Goal: Information Seeking & Learning: Learn about a topic

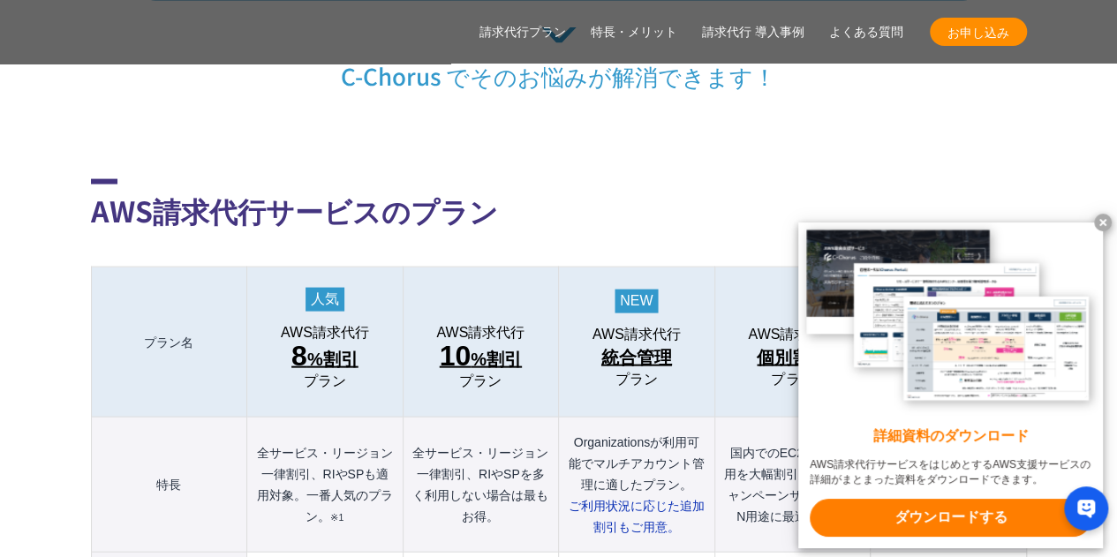
click at [1098, 218] on x-t at bounding box center [1103, 223] width 18 height 18
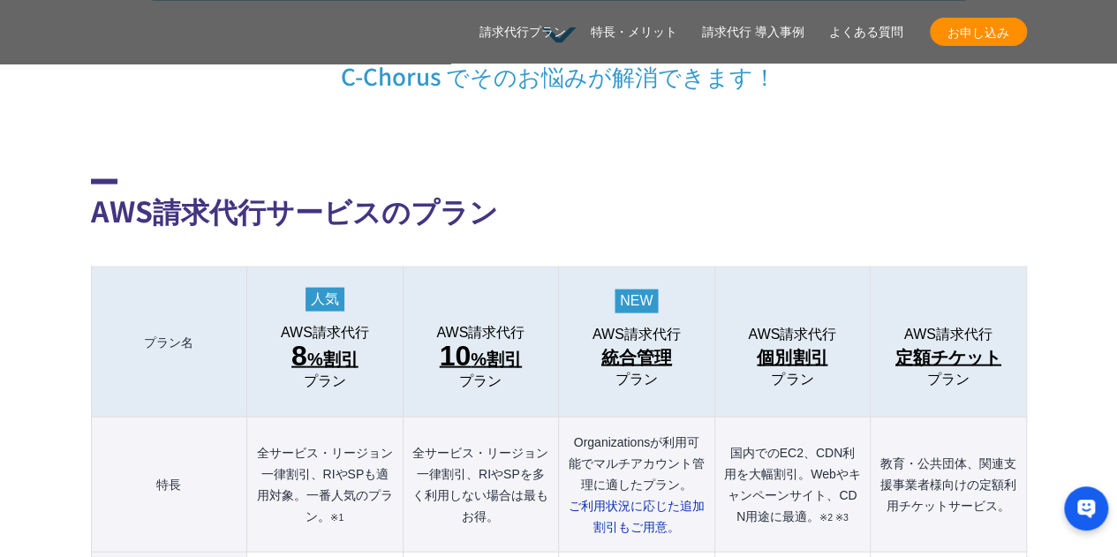
click at [810, 179] on h2 "AWS請求代行サービスのプラン" at bounding box center [559, 205] width 936 height 52
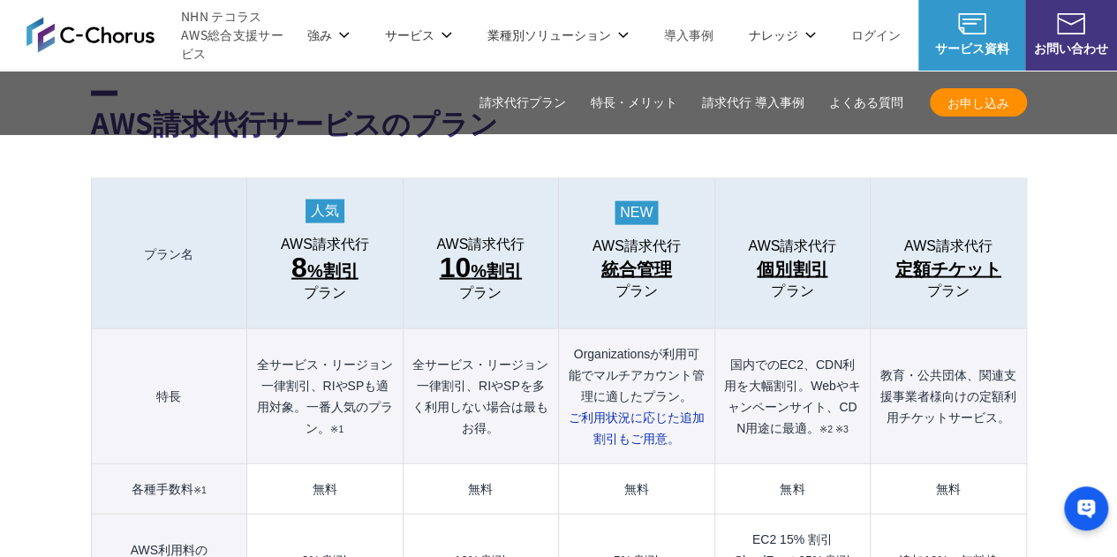
scroll to position [1738, 0]
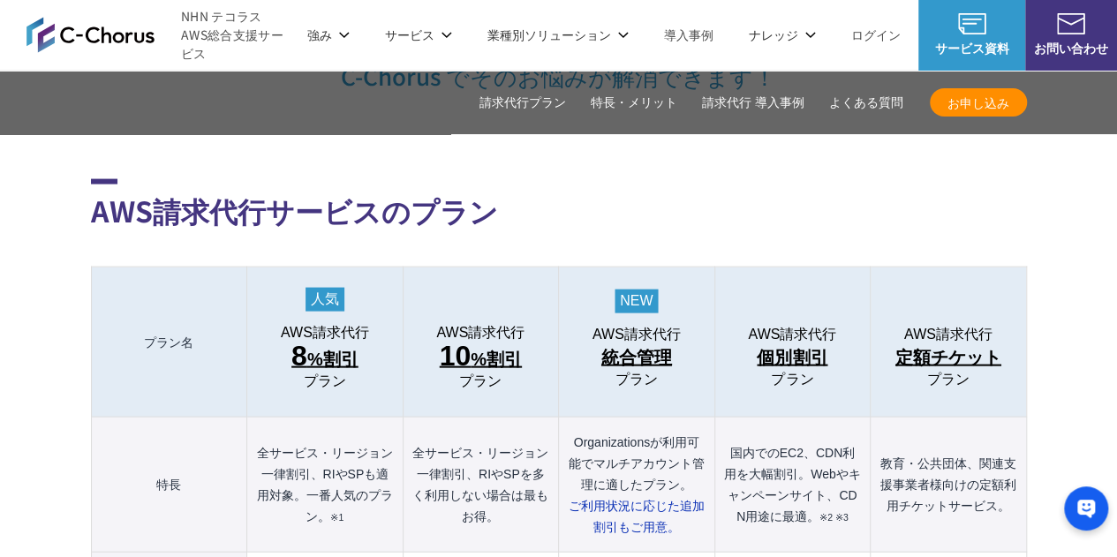
click at [763, 184] on h2 "AWS請求代行サービスのプラン" at bounding box center [559, 205] width 936 height 52
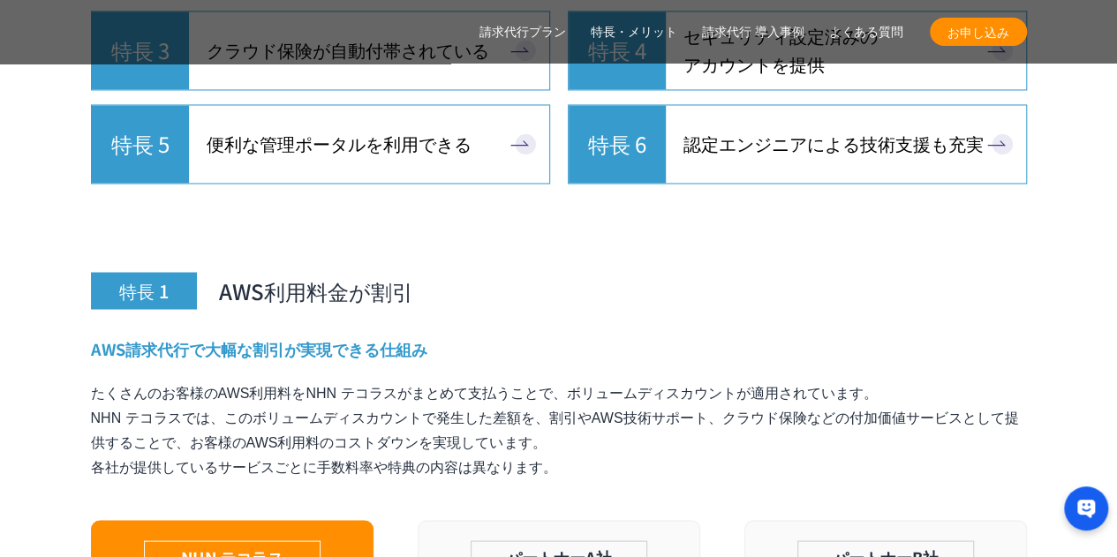
scroll to position [5092, 0]
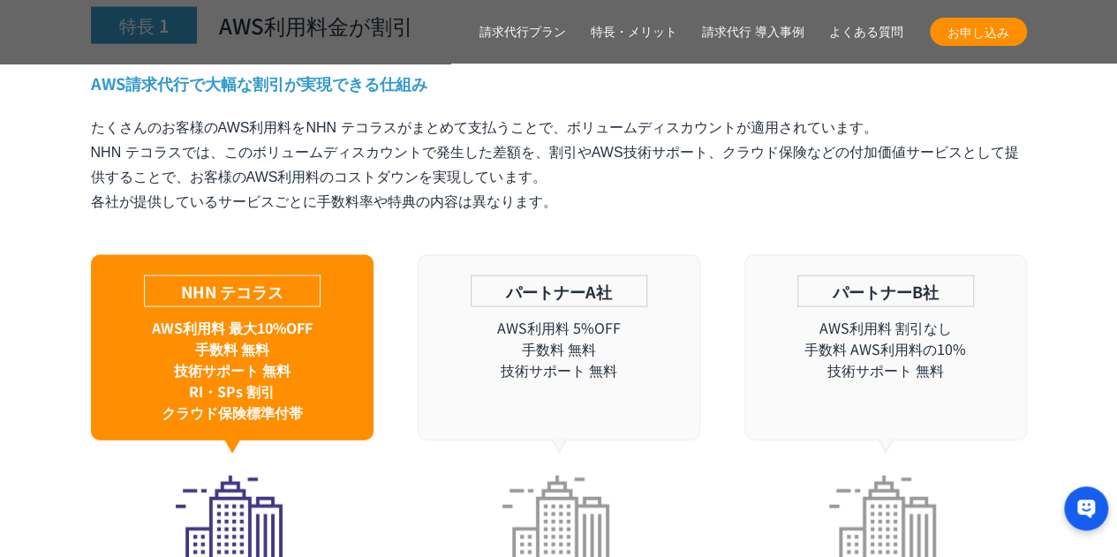
click at [596, 275] on p "パートナーA社" at bounding box center [558, 291] width 177 height 32
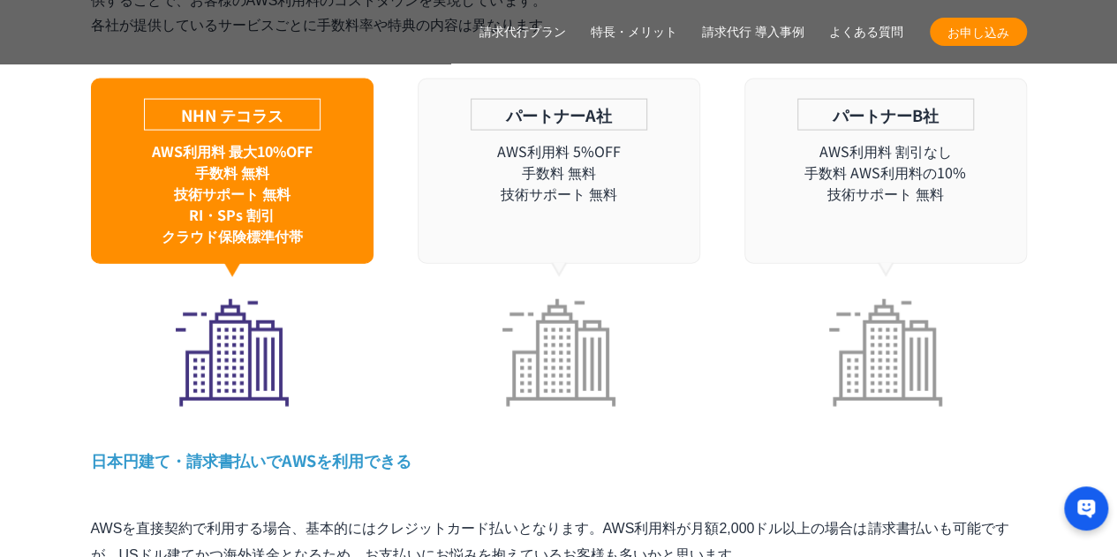
click at [635, 453] on div "特長 1 AWS利用料金が割引 AWS請求代行で大幅な割引が実現できる仕組み たくさんのお客様のAWS利用料をNHN テコラスがまとめて支払うことで、ボリュー…" at bounding box center [559, 332] width 936 height 1162
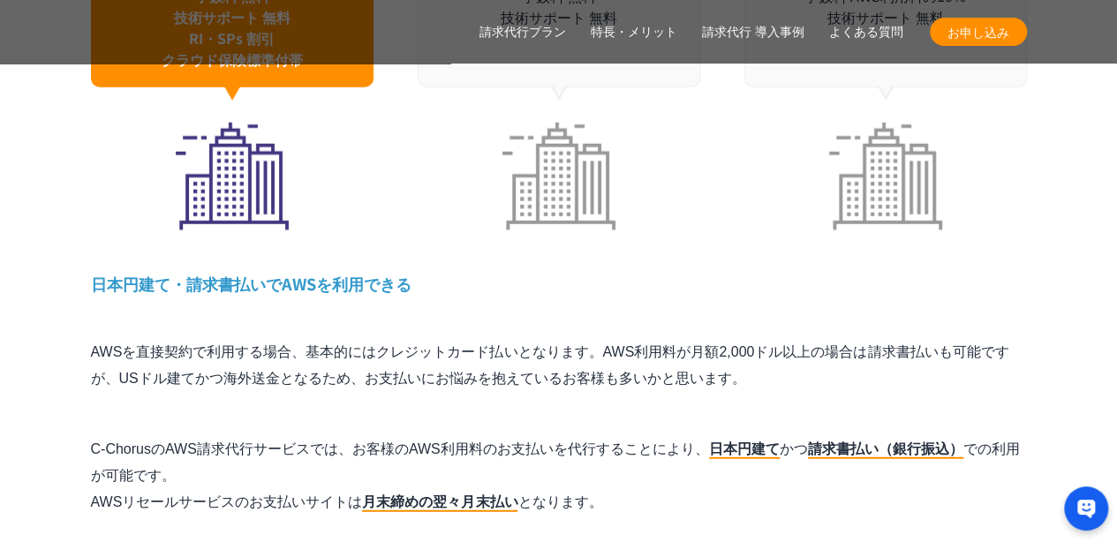
click at [736, 499] on div "特長 1 AWS利用料金が割引 AWS請求代行で大幅な割引が実現できる仕組み たくさんのお客様のAWS利用料をNHN テコラスがまとめて支払うことで、ボリュー…" at bounding box center [559, 156] width 936 height 1162
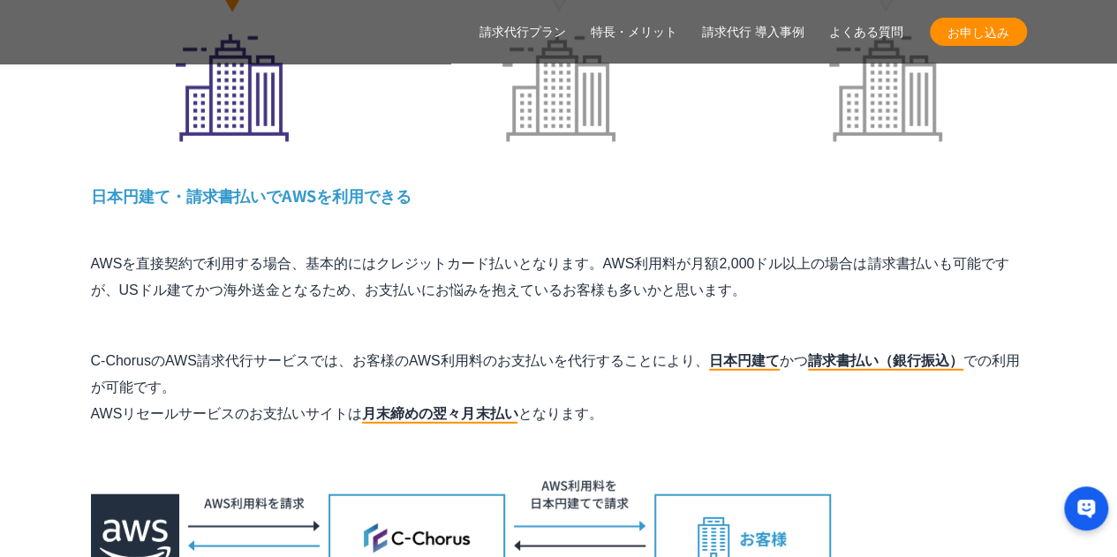
scroll to position [5710, 0]
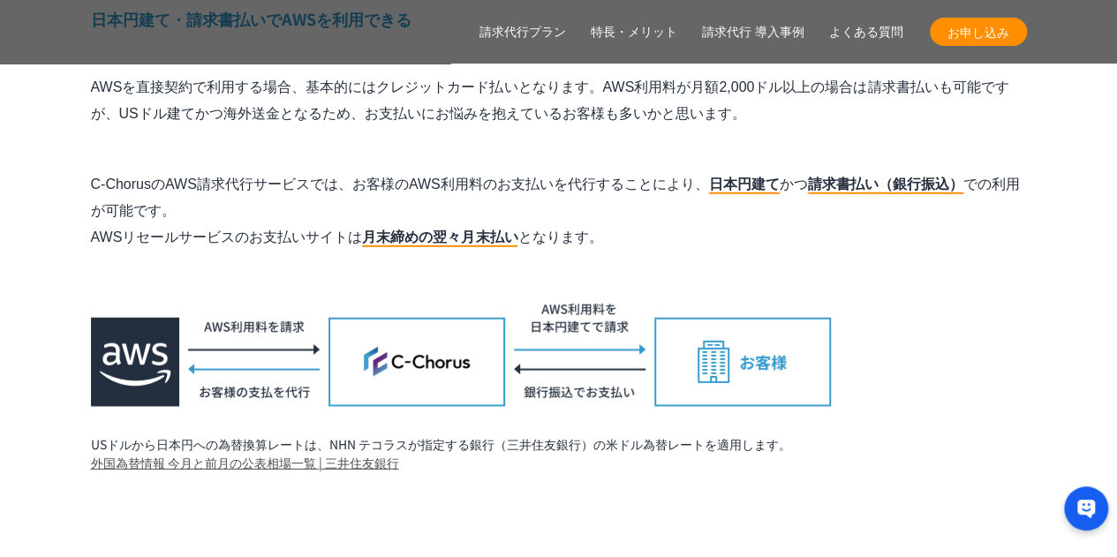
click at [523, 481] on h3 "特長 2 24時間365日のAWS技術サポートが無料 (エンタープライズ相当)　 ※1" at bounding box center [559, 539] width 936 height 117
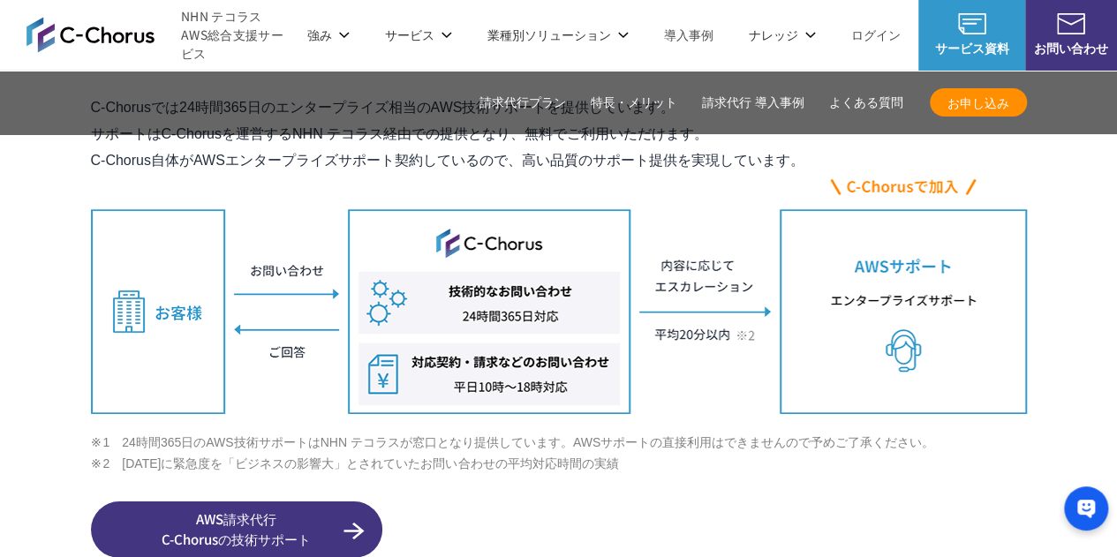
scroll to position [5975, 0]
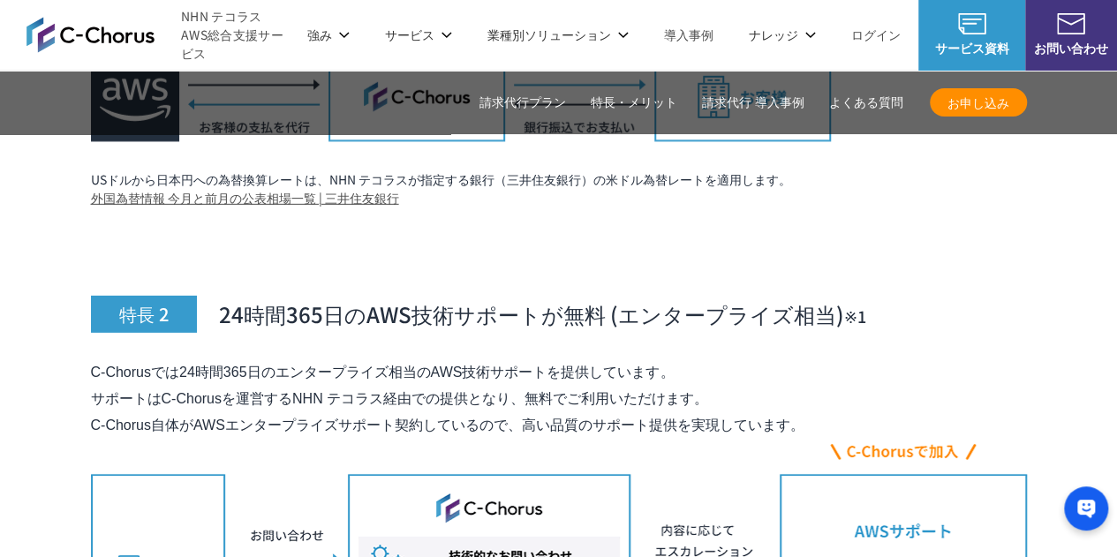
click at [643, 391] on p "C-Chorusでは24時間365日のエンタープライズ相当のAWS技術サポートを提供しています。 サポートはC-Chorusを運営するNHN テコラス経由での…" at bounding box center [559, 398] width 936 height 79
click at [807, 297] on div "ホワイトペーパー AWS・Google Cloud コラム TechBlog 見逃し配信セミナー メールマガジン IT Tips Magazine 資料を請求…" at bounding box center [558, 206] width 1117 height 271
click at [808, 338] on div "ホワイトペーパー AWS・Google Cloud コラム TechBlog 見逃し配信セミナー メールマガジン IT Tips Magazine 資料を請求…" at bounding box center [558, 206] width 1117 height 271
click at [793, 377] on p "C-Chorusでは24時間365日のエンタープライズ相当のAWS技術サポートを提供しています。 サポートはC-Chorusを運営するNHN テコラス経由での…" at bounding box center [559, 398] width 936 height 79
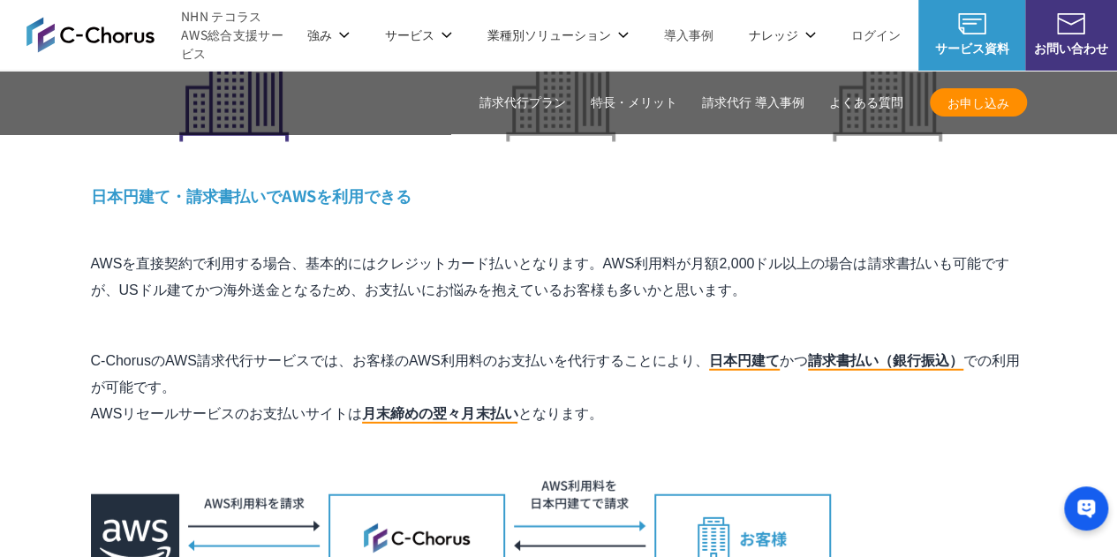
scroll to position [5445, 0]
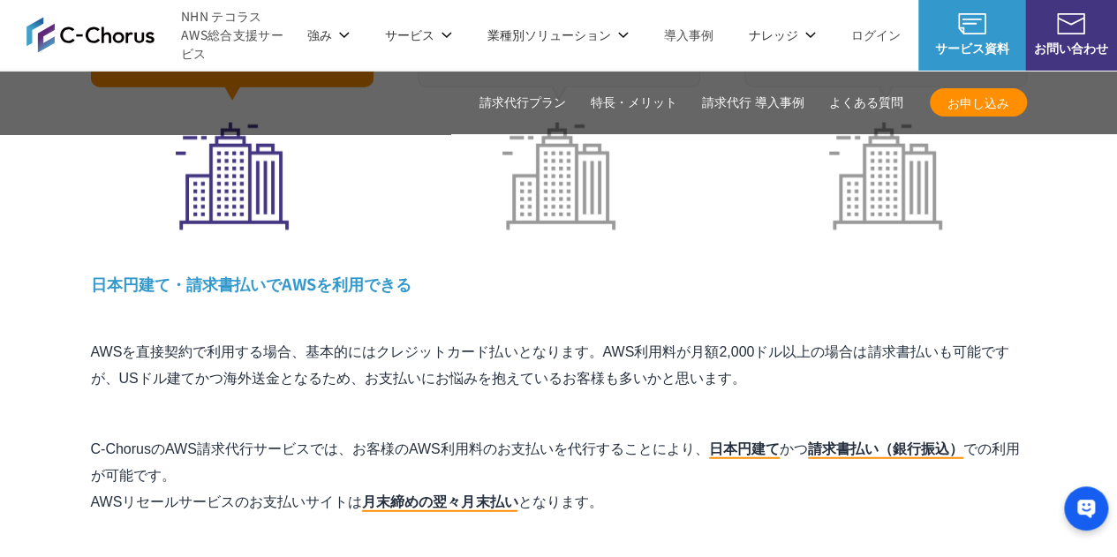
click at [664, 349] on p "AWSを直接契約で利用する場合、基本的にはクレジットカード払いとなります。AWS利用料が月額2,000ドル以上の場合は請求書払いも可能ですが、USドル建てかつ…" at bounding box center [559, 365] width 936 height 53
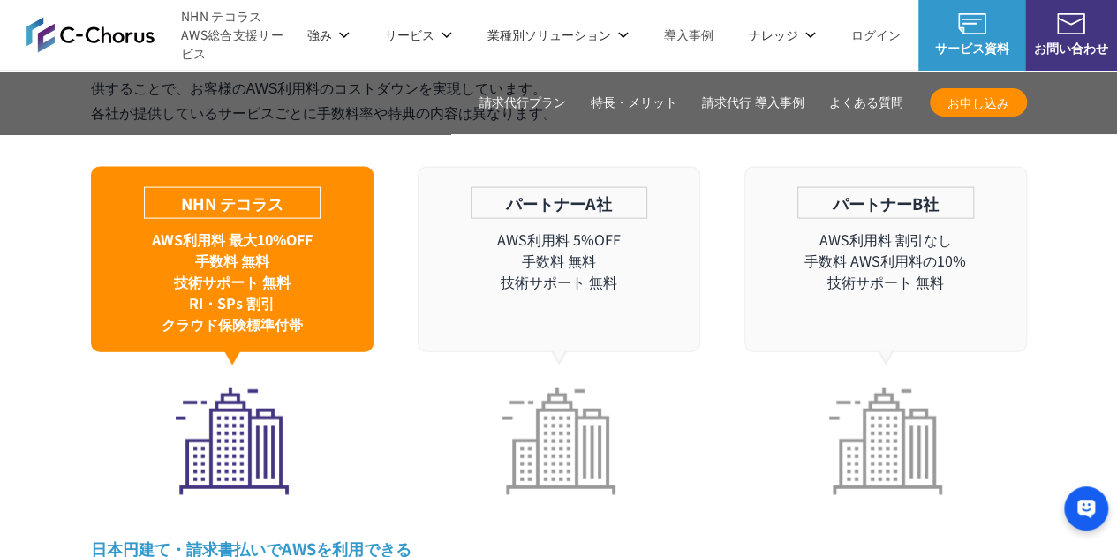
scroll to position [5092, 0]
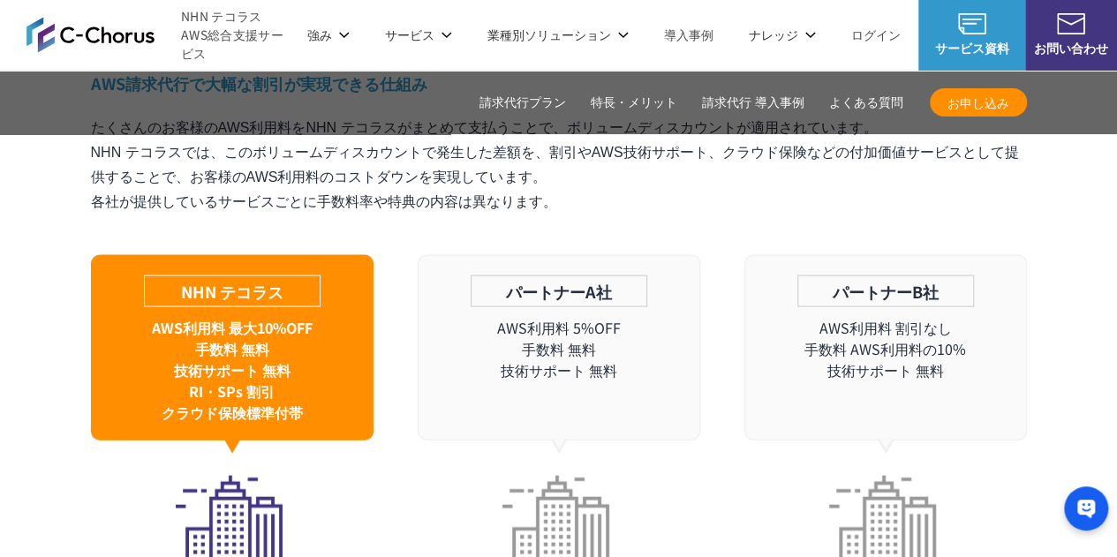
click at [651, 317] on p "AWS利用料 5%OFF 手数料 無料 技術サポート 無料" at bounding box center [558, 349] width 281 height 64
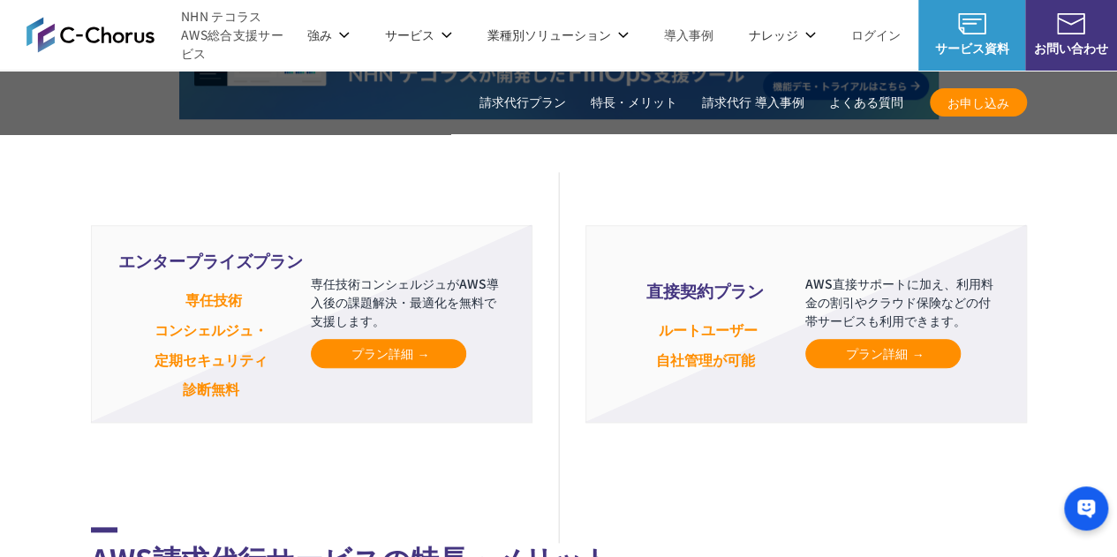
scroll to position [4033, 0]
